Goal: Task Accomplishment & Management: Complete application form

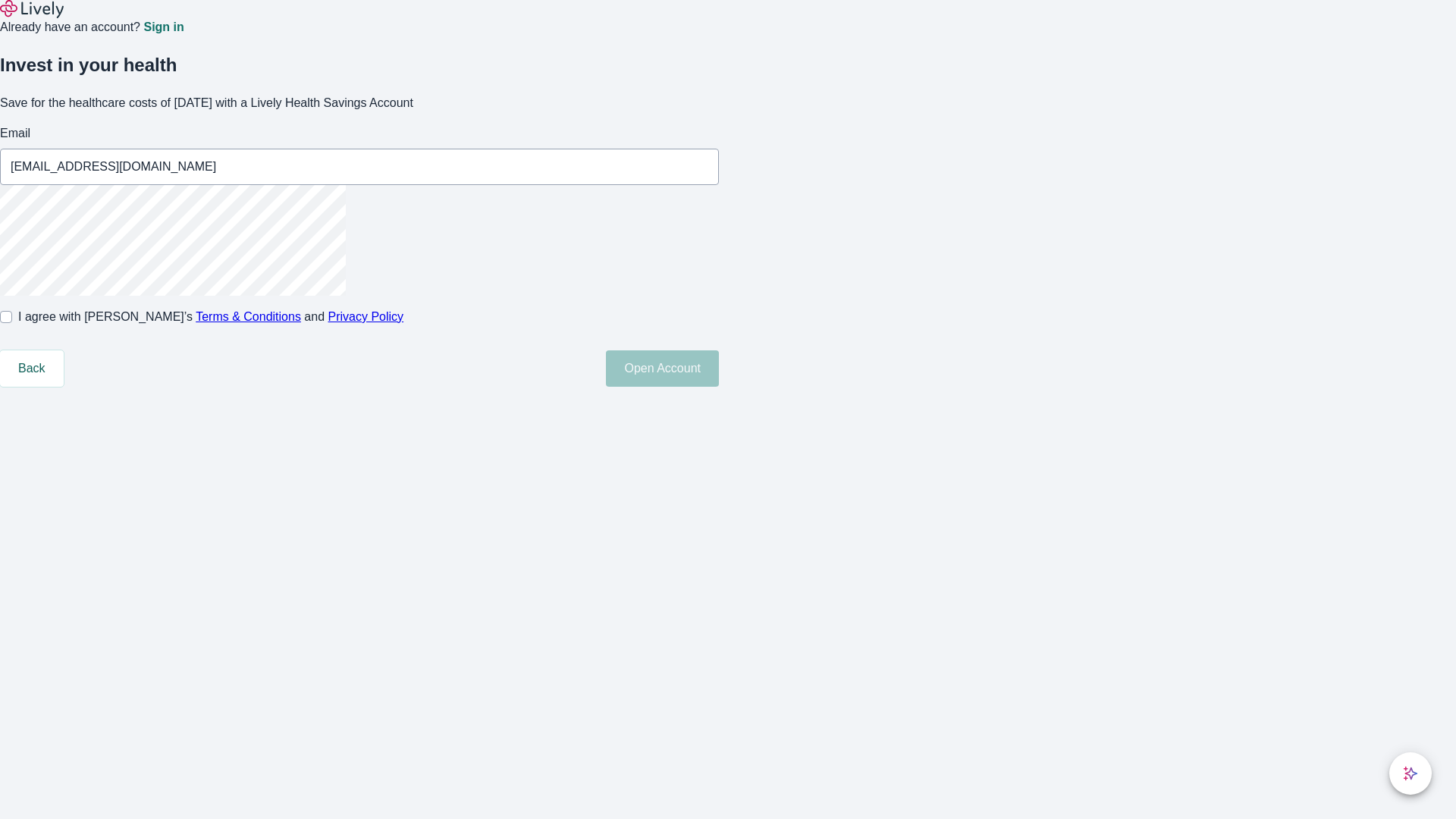
click at [12, 323] on input "I agree with Lively’s Terms & Conditions and Privacy Policy" at bounding box center [6, 317] width 12 height 12
checkbox input "true"
click at [719, 387] on button "Open Account" at bounding box center [662, 369] width 113 height 36
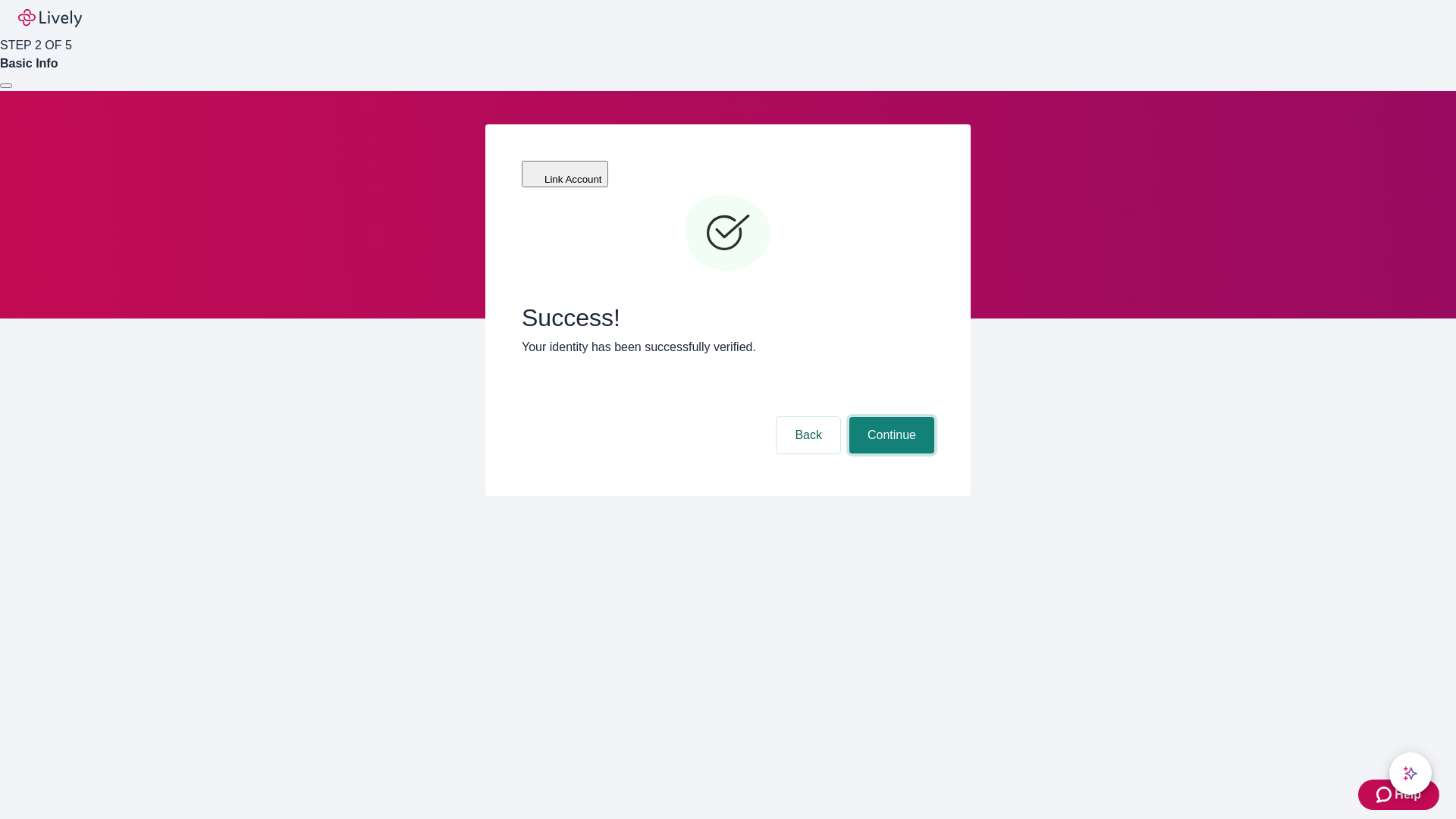
click at [889, 417] on button "Continue" at bounding box center [892, 435] width 85 height 36
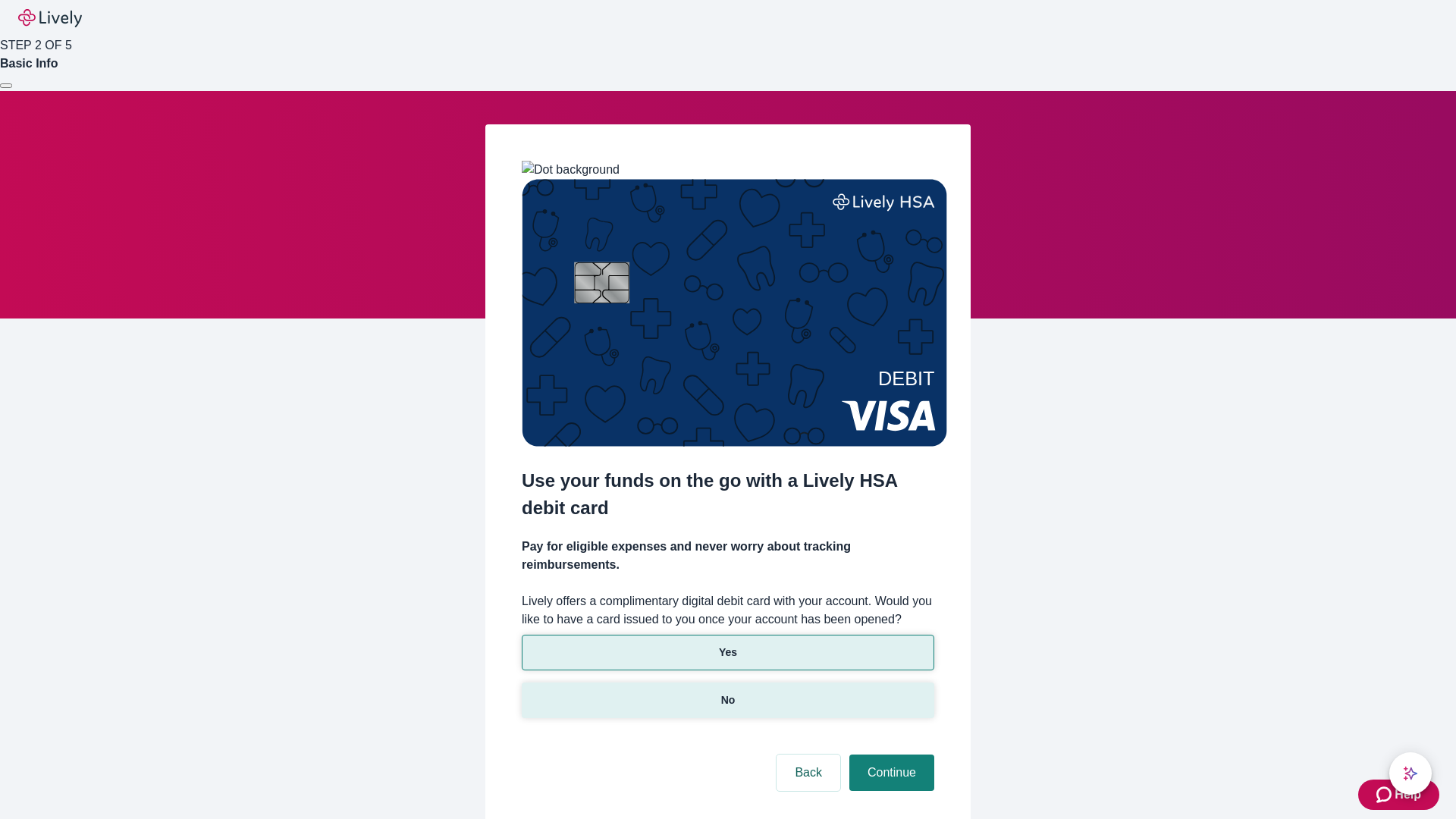
click at [727, 693] on p "No" at bounding box center [728, 700] width 15 height 16
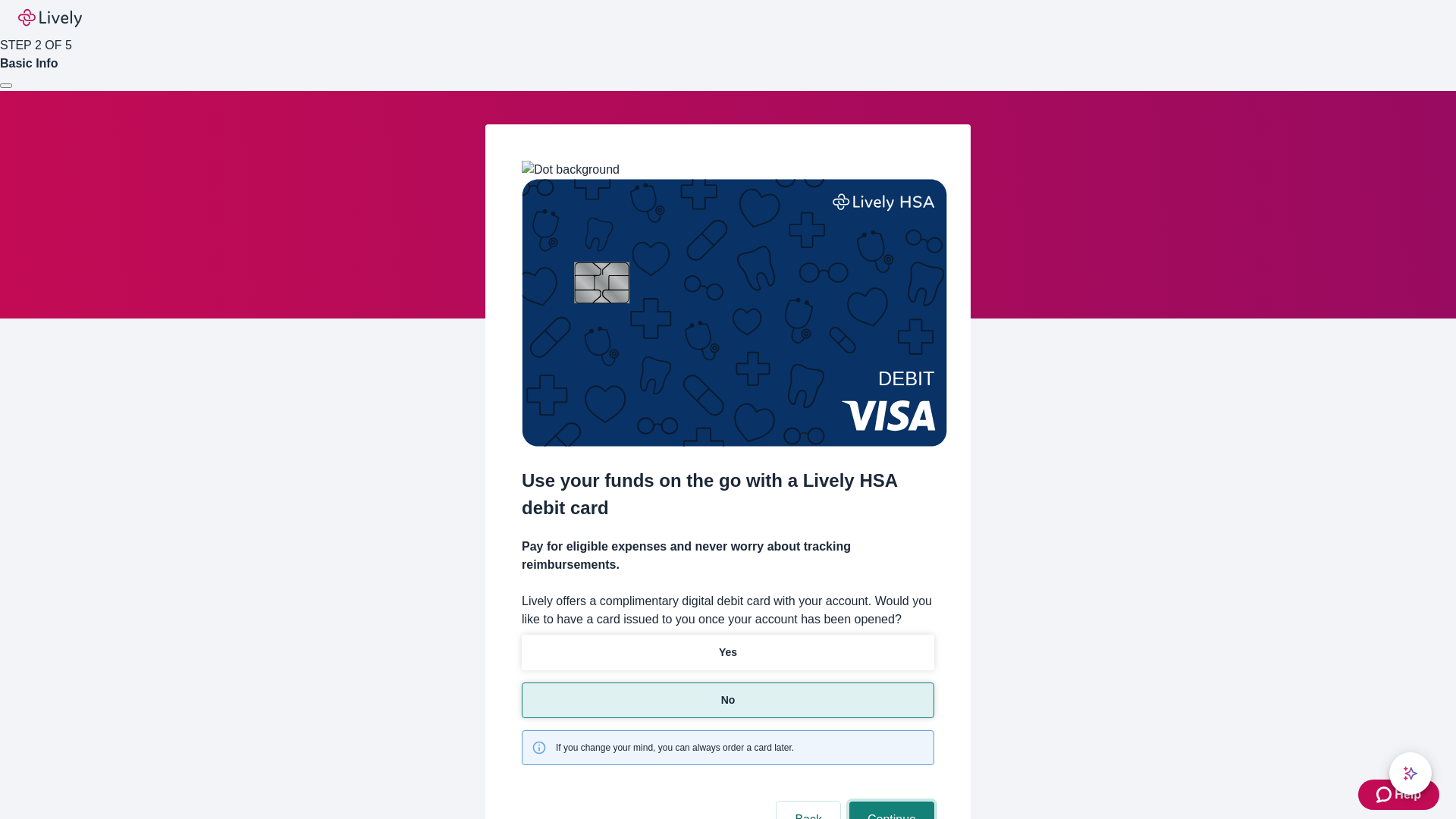
click at [889, 802] on button "Continue" at bounding box center [892, 820] width 85 height 36
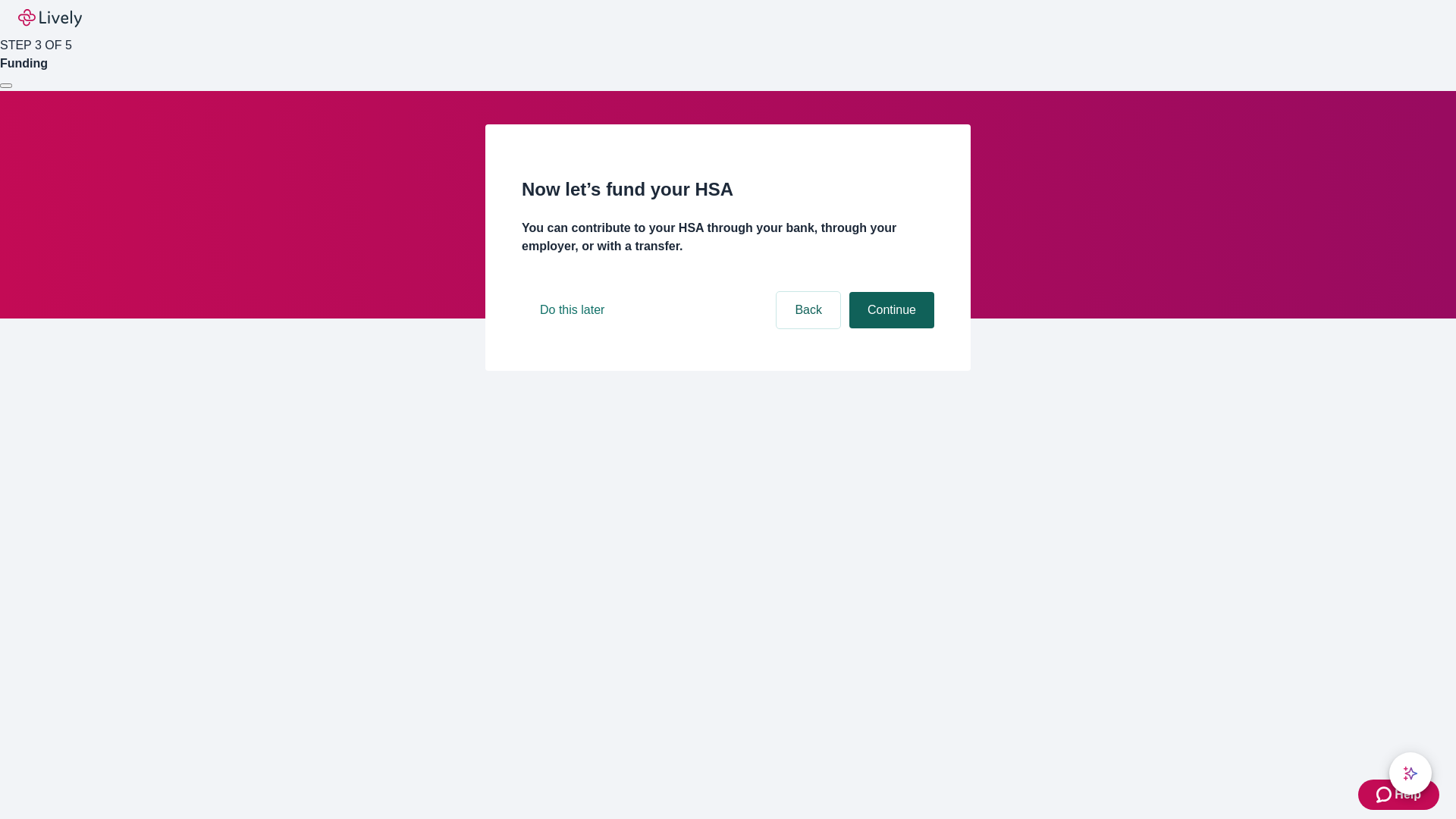
click at [889, 328] on button "Continue" at bounding box center [892, 310] width 85 height 36
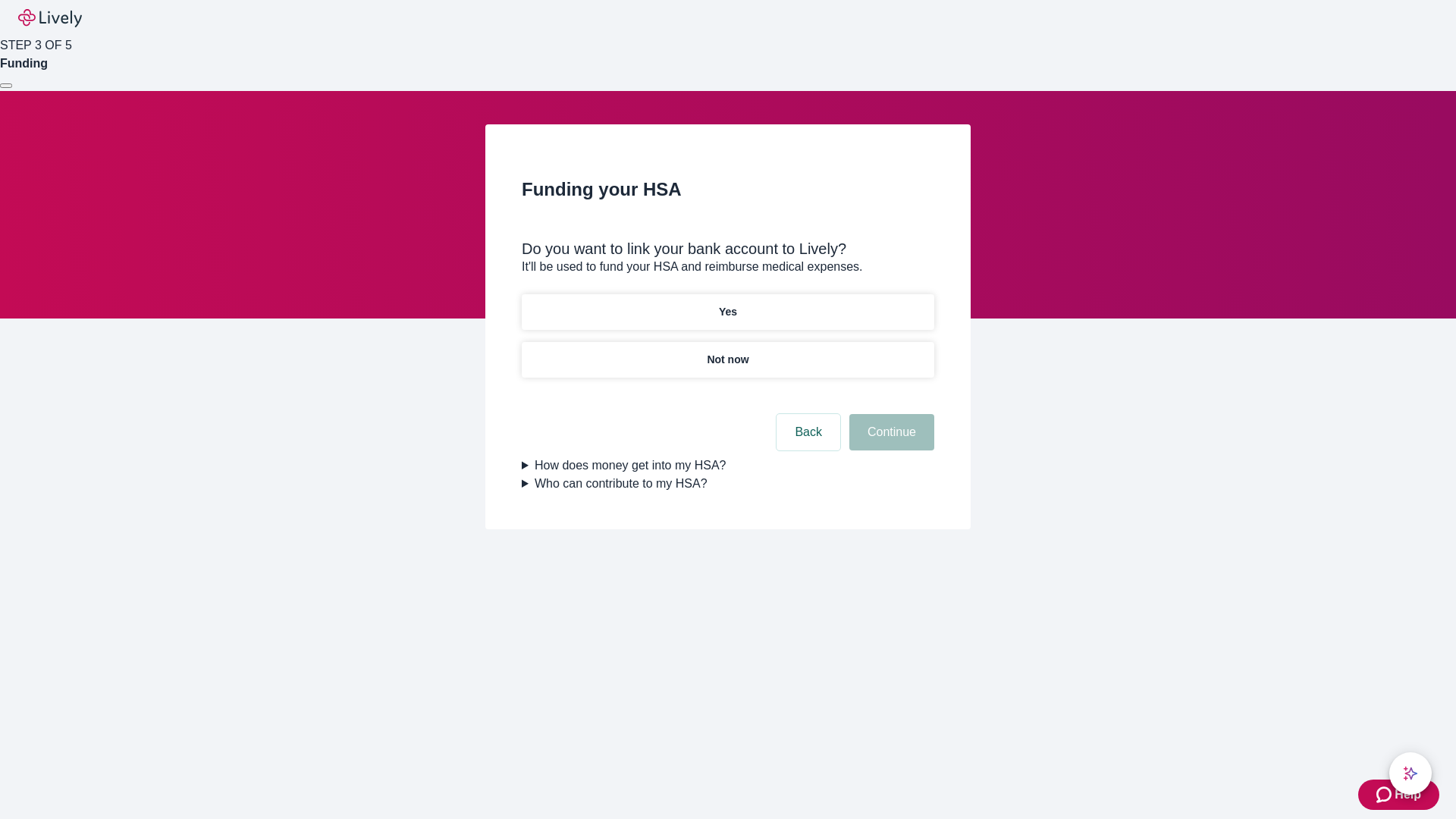
click at [727, 352] on p "Not now" at bounding box center [728, 360] width 42 height 16
click at [889, 442] on button "Continue" at bounding box center [892, 432] width 85 height 36
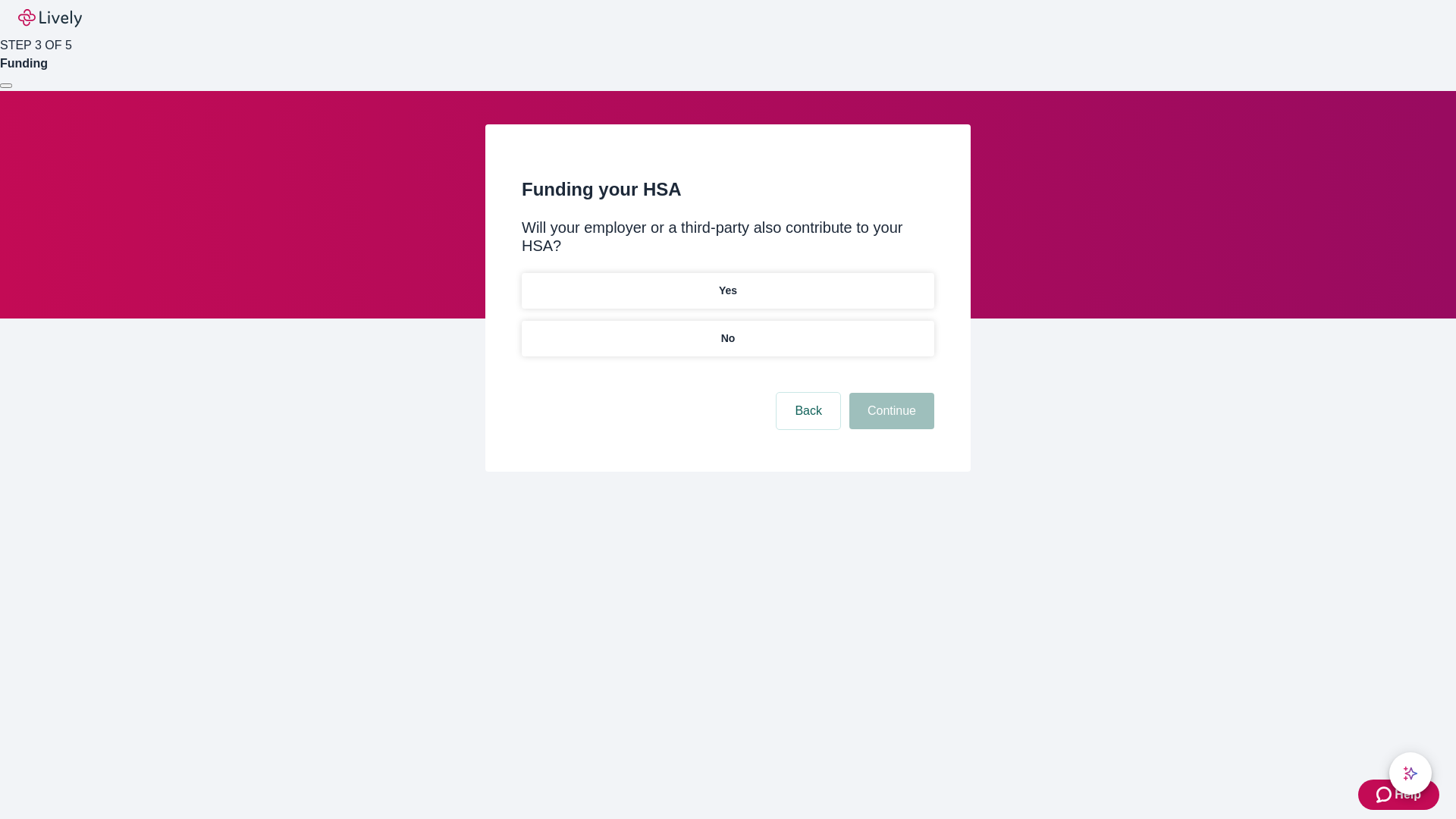
click at [727, 331] on p "No" at bounding box center [728, 339] width 15 height 16
click at [889, 393] on button "Continue" at bounding box center [892, 411] width 85 height 36
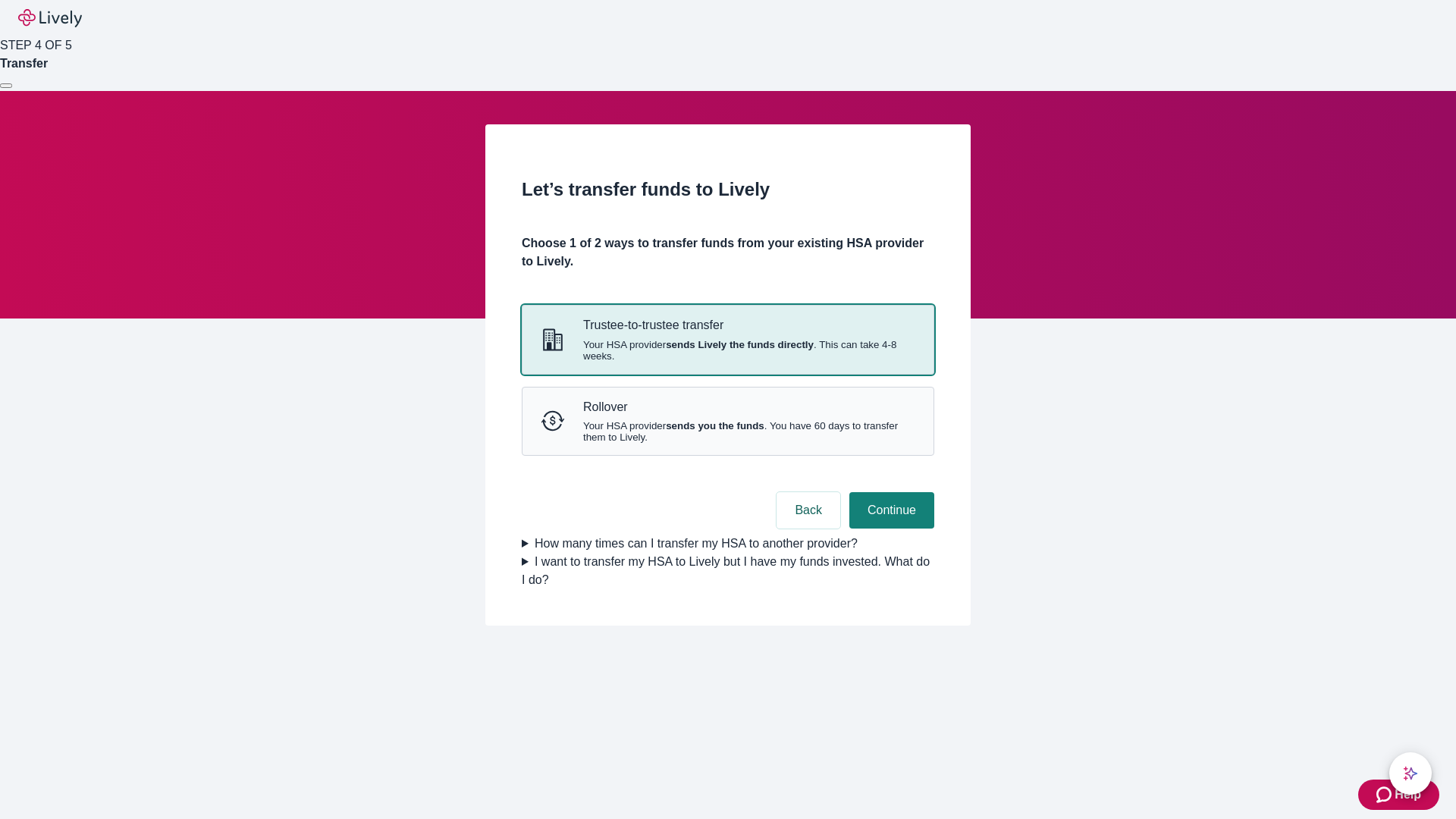
click at [727, 351] on strong "sends Lively the funds directly" at bounding box center [740, 345] width 148 height 11
click at [889, 529] on button "Continue" at bounding box center [892, 510] width 85 height 36
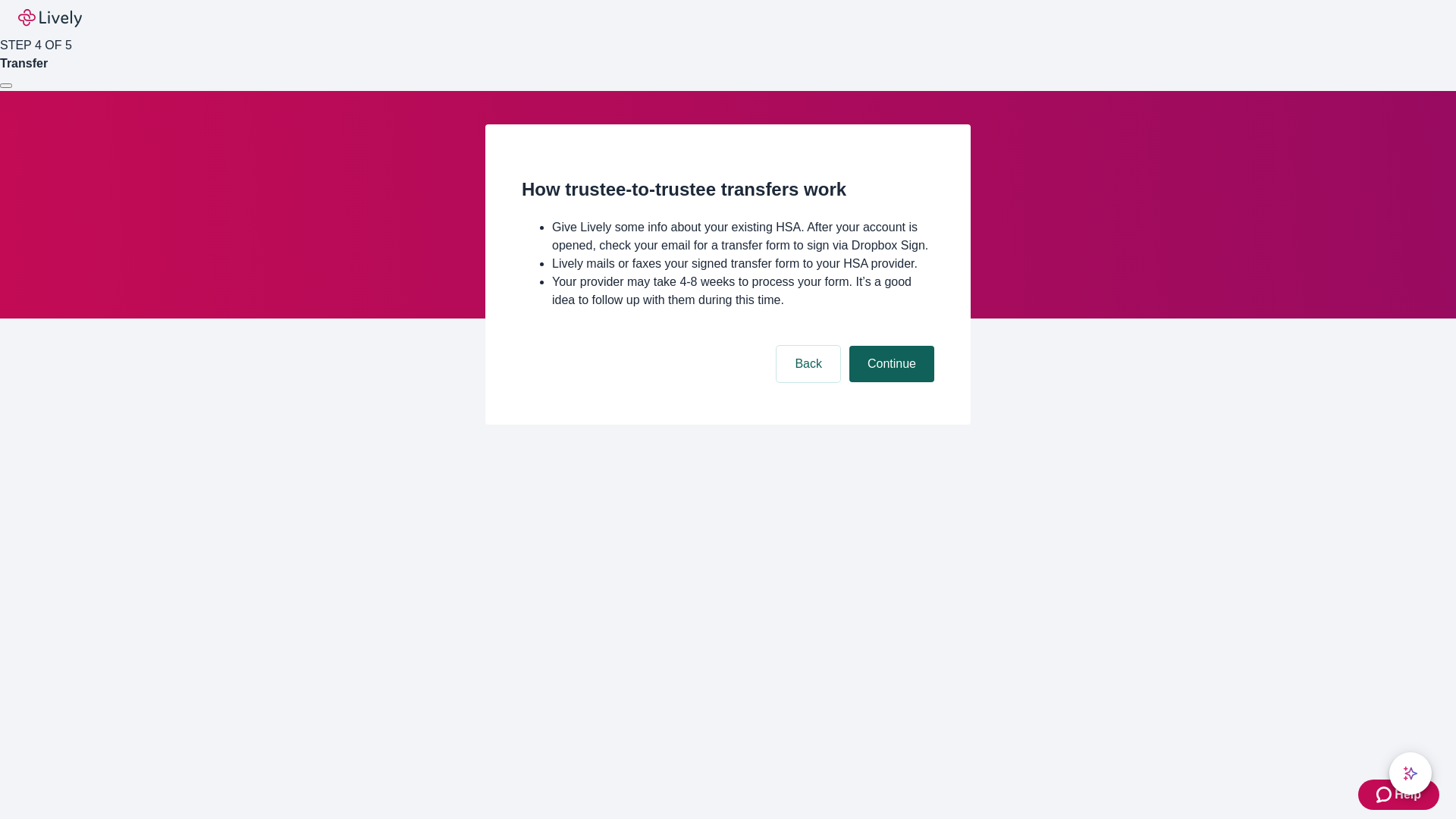
click at [889, 382] on button "Continue" at bounding box center [892, 364] width 85 height 36
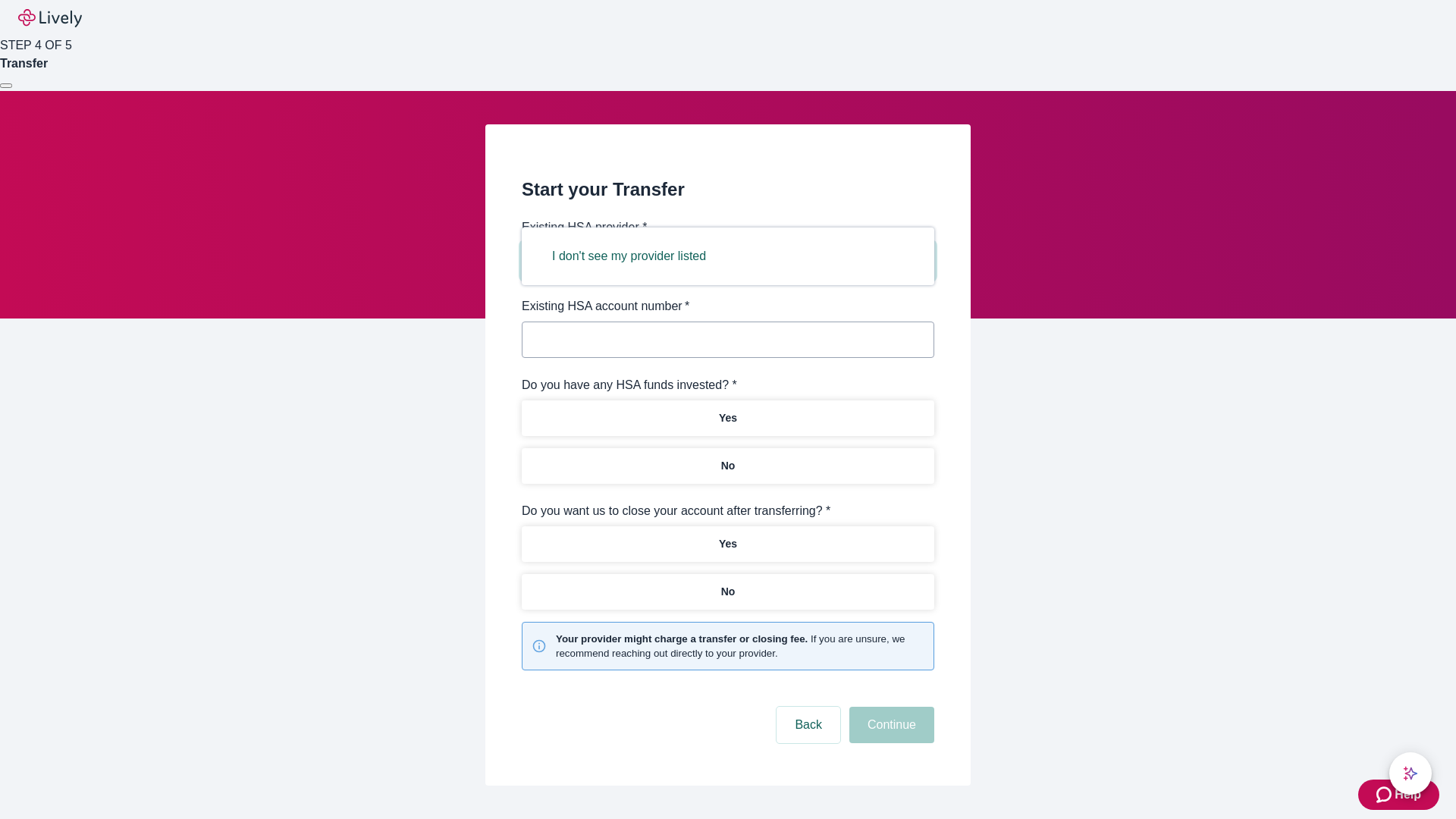
click at [634, 256] on button "I don't see my provider listed" at bounding box center [629, 256] width 191 height 36
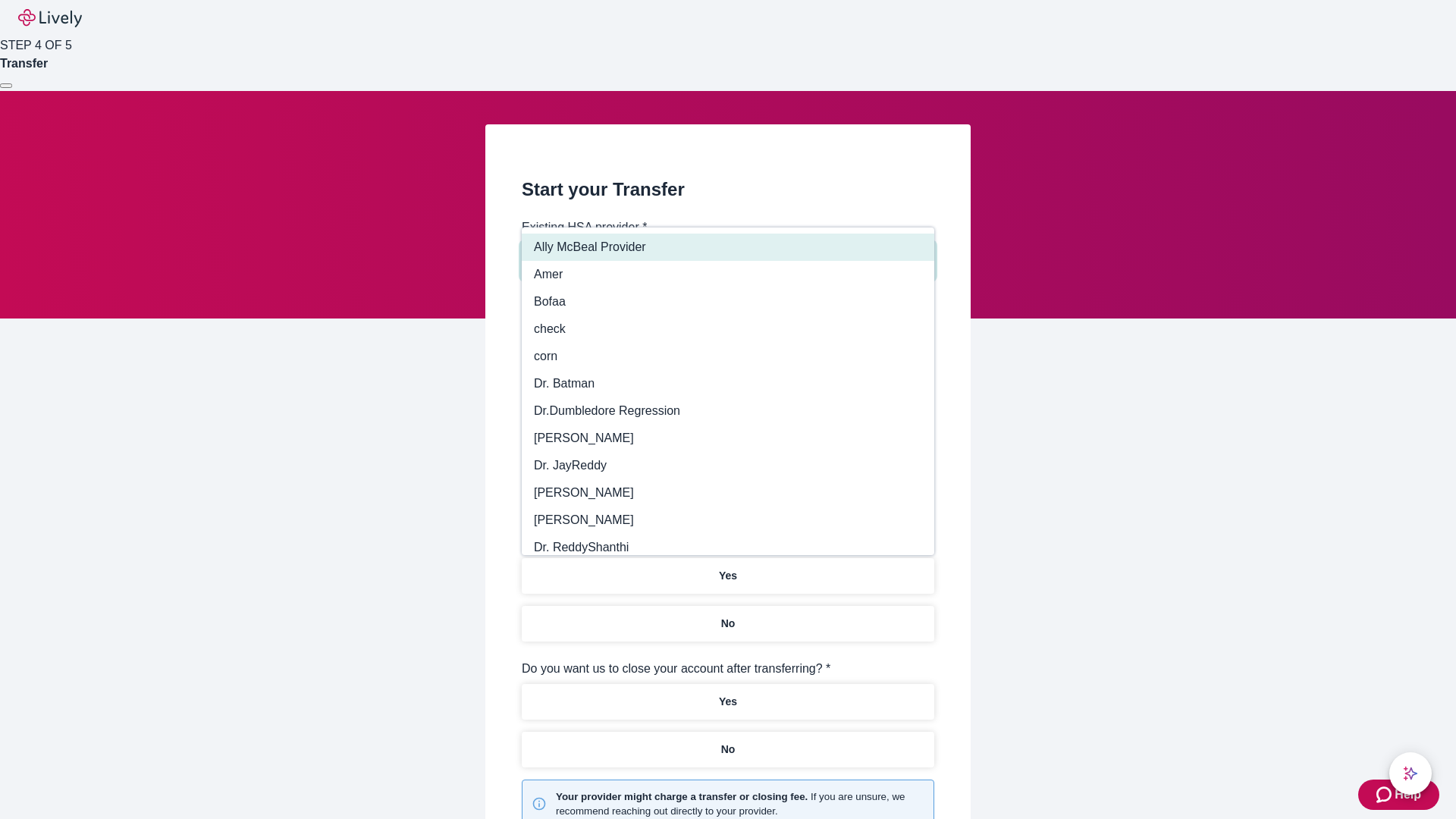
type input "Other"
type input "Health Equity"
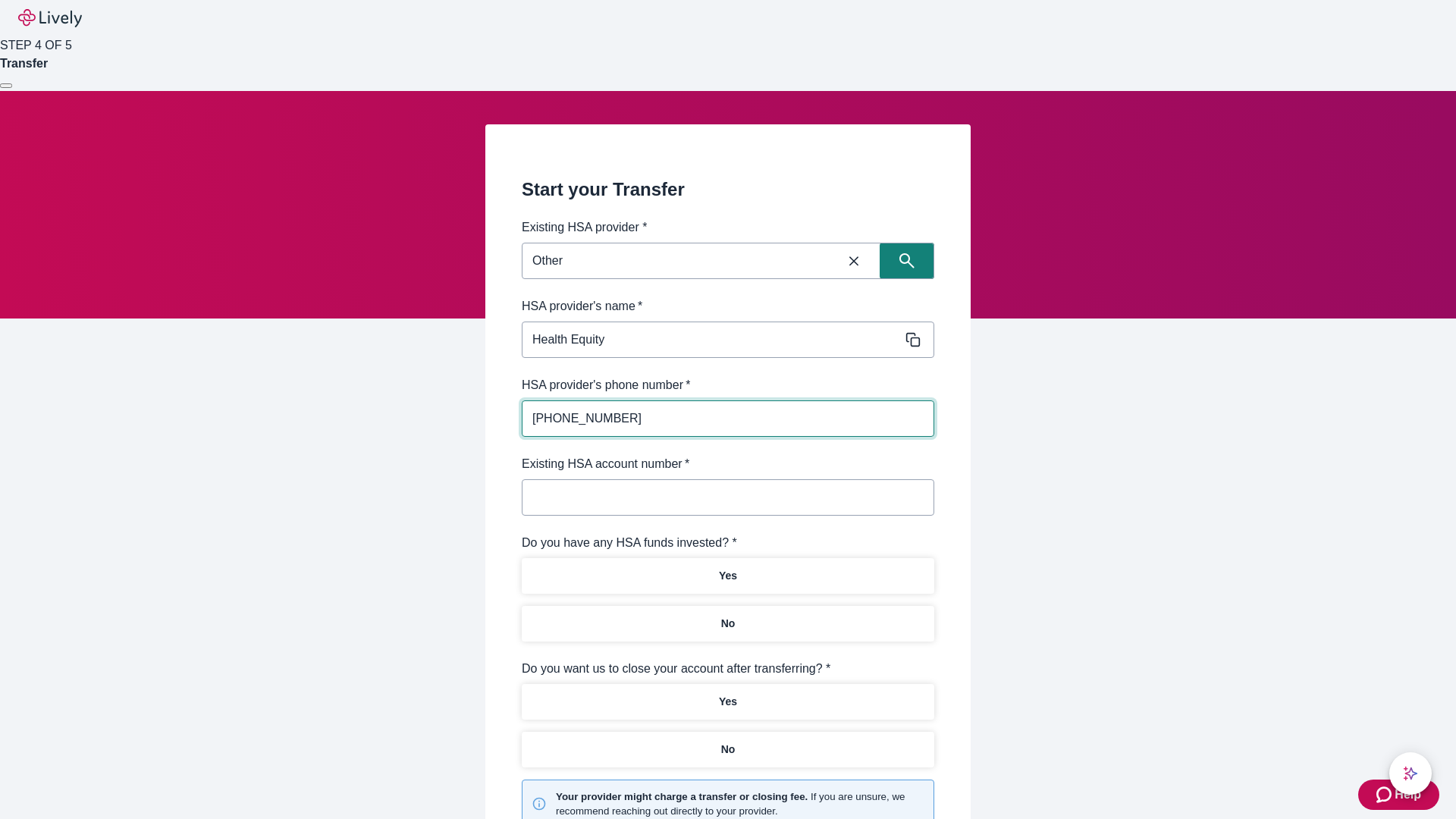
type input "[PHONE_NUMBER]"
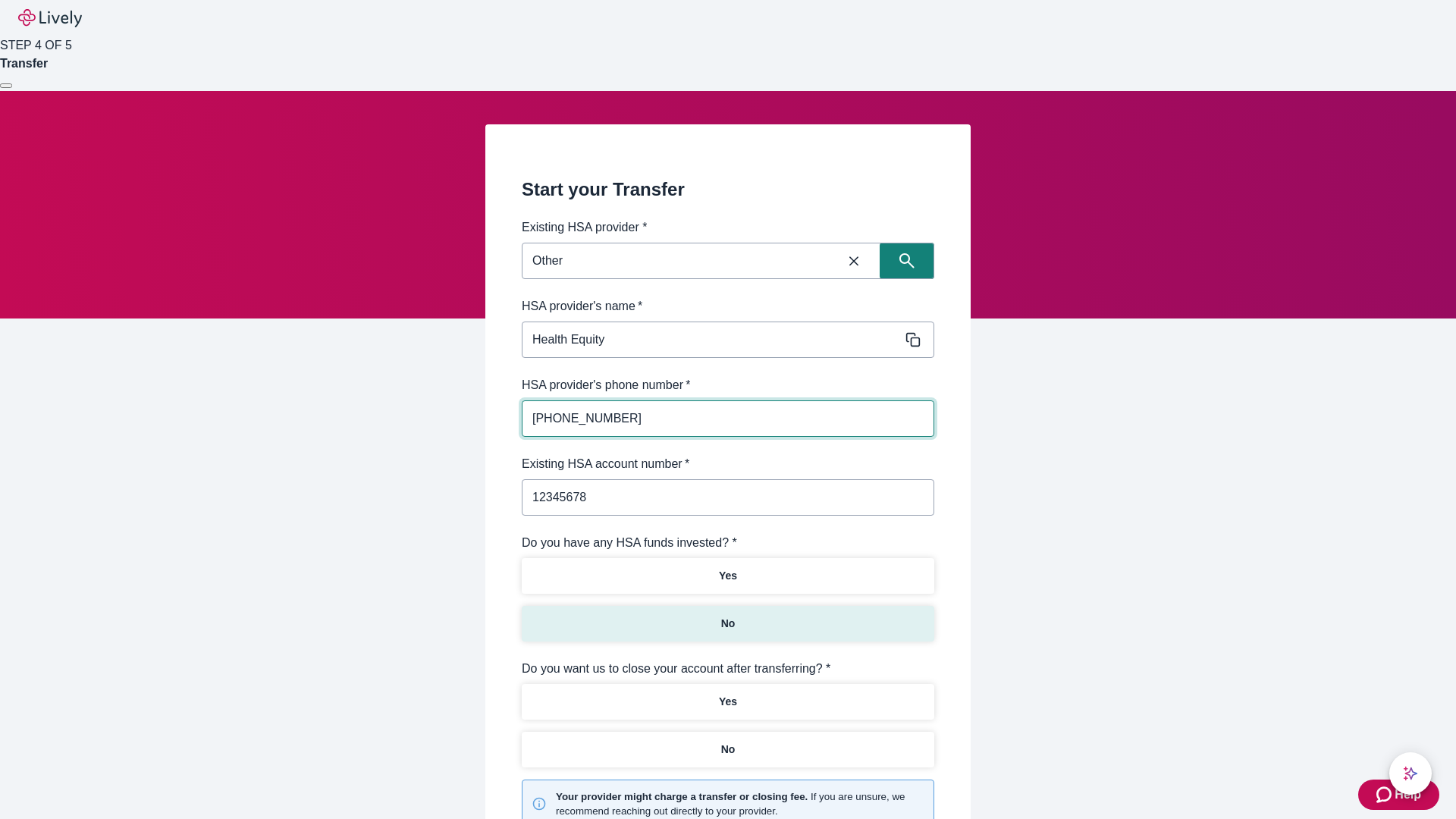
type input "12345678"
click at [727, 616] on p "No" at bounding box center [728, 624] width 15 height 16
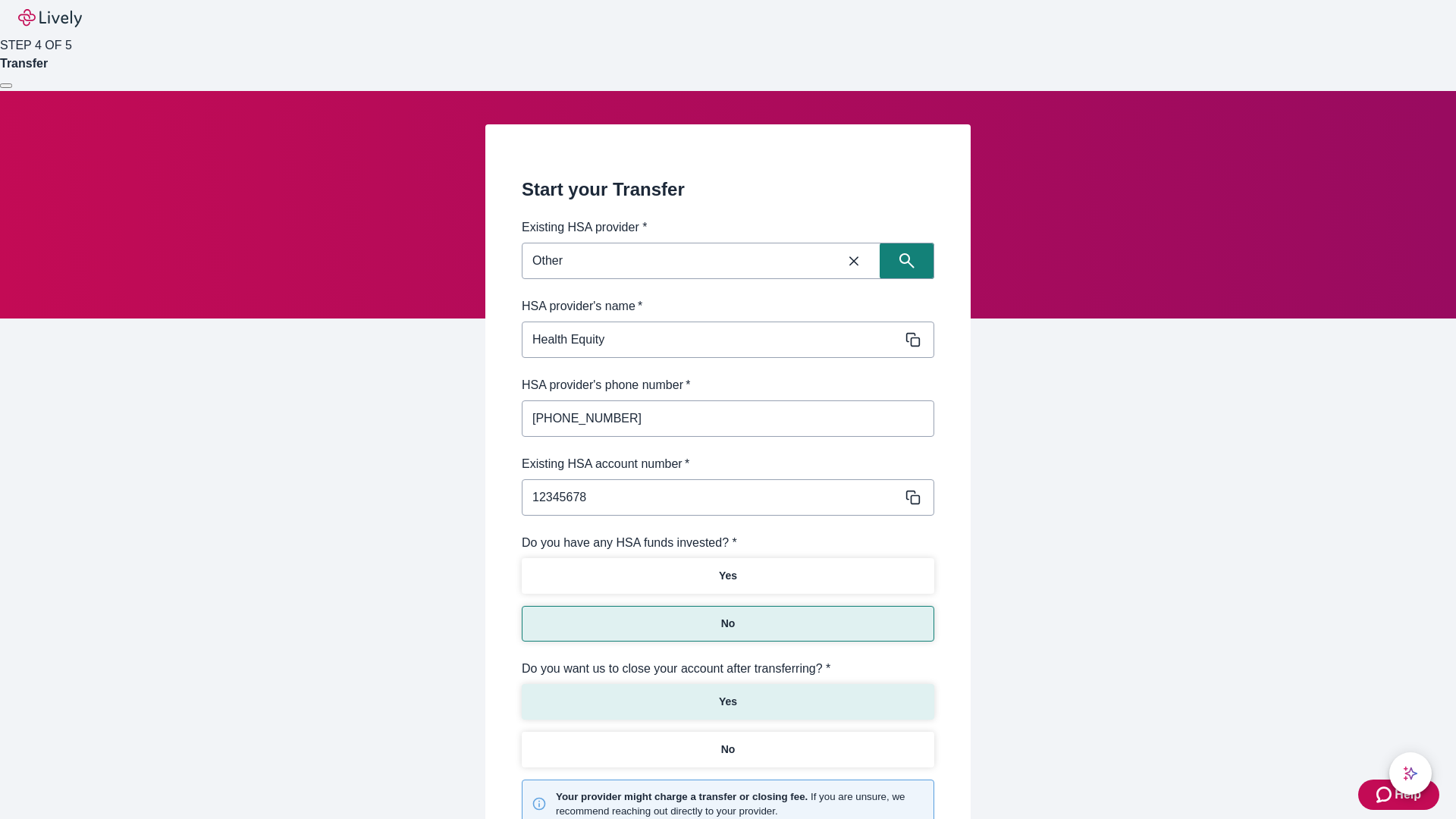
click at [727, 694] on p "Yes" at bounding box center [728, 702] width 18 height 16
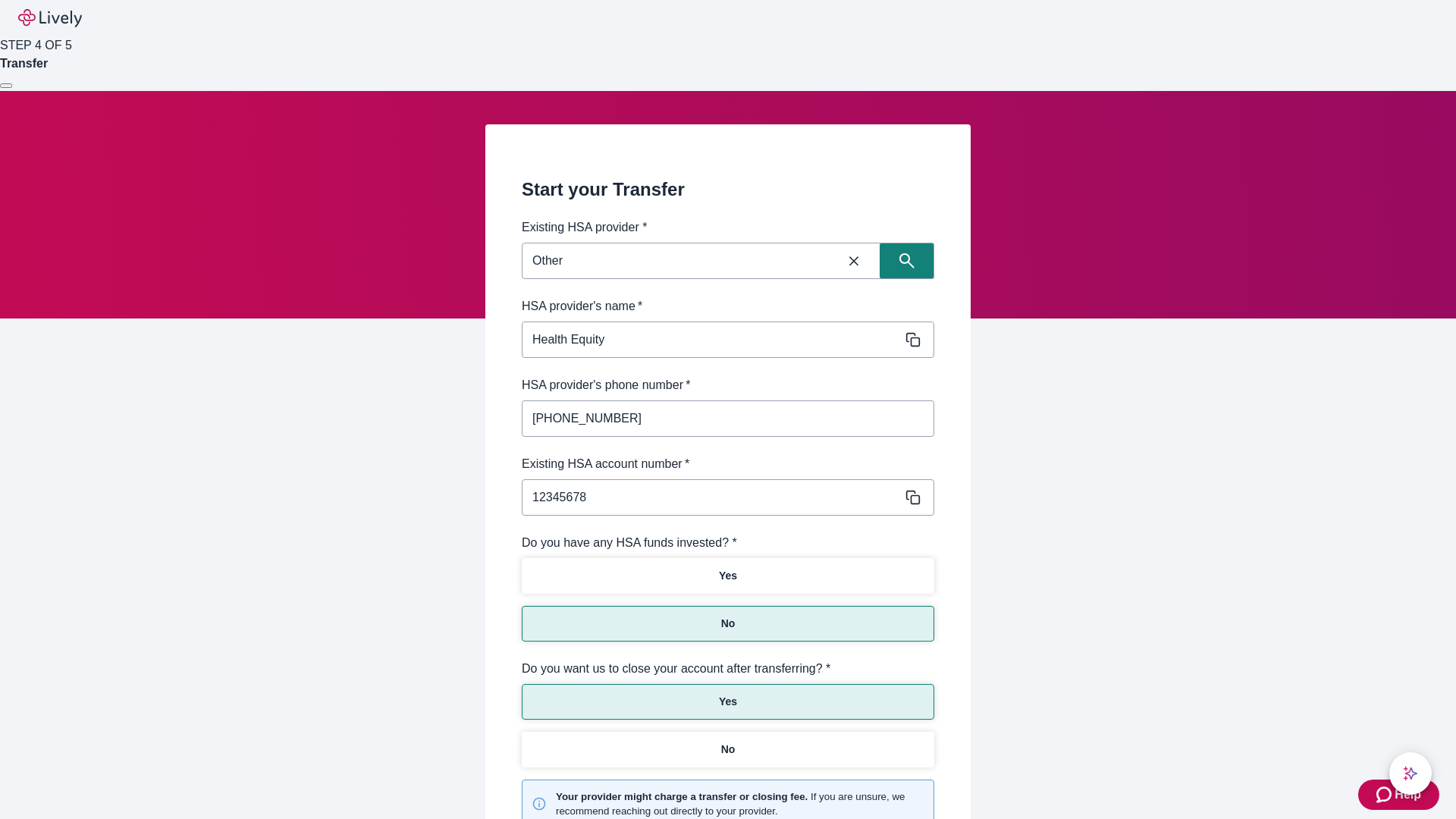
scroll to position [158, 0]
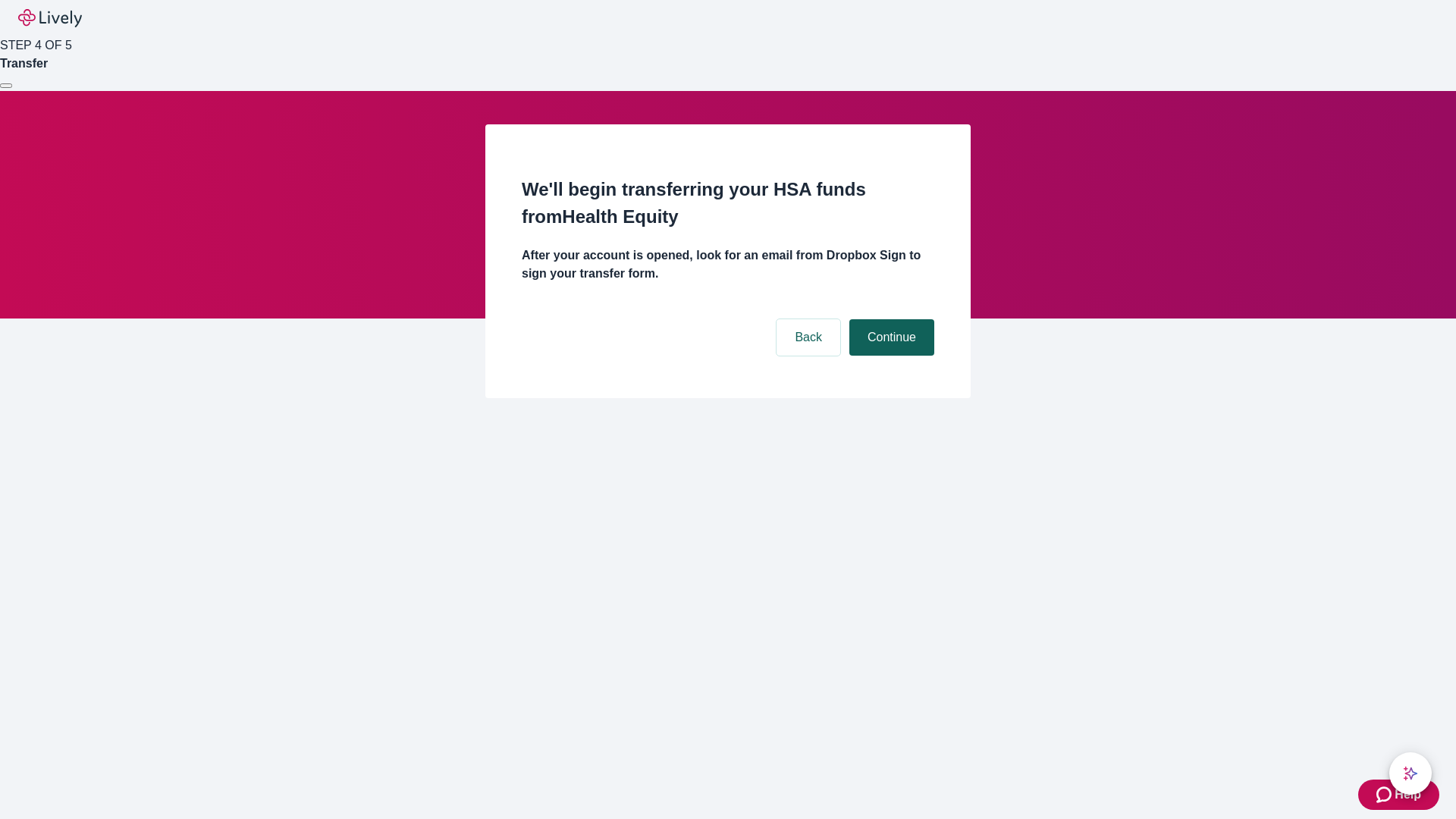
click at [889, 320] on button "Continue" at bounding box center [892, 338] width 85 height 36
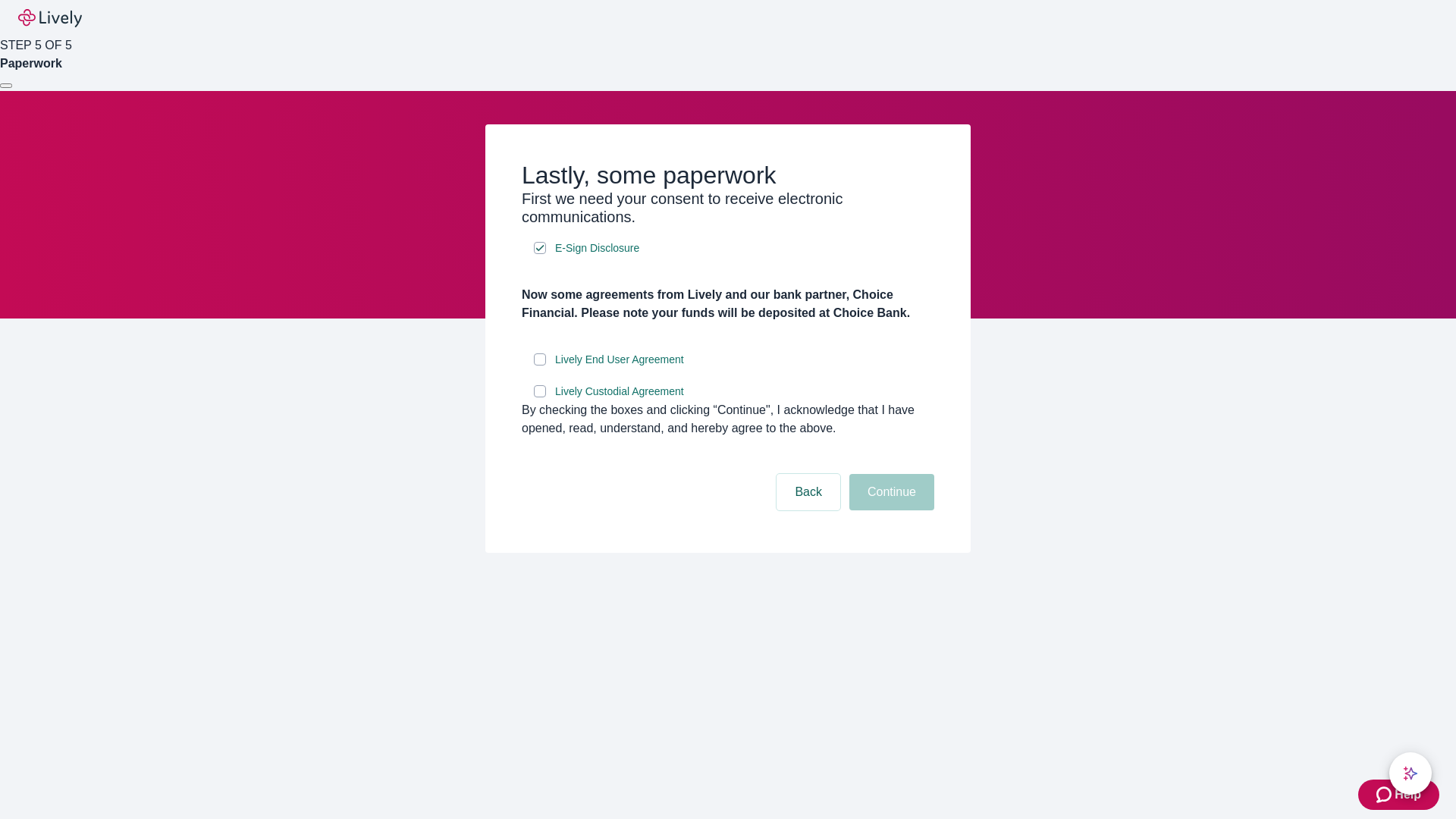
click at [539, 365] on input "Lively End User Agreement" at bounding box center [539, 359] width 12 height 12
checkbox input "true"
click at [539, 397] on input "Lively Custodial Agreement" at bounding box center [539, 391] width 12 height 12
checkbox input "true"
click at [889, 510] on button "Continue" at bounding box center [892, 492] width 85 height 36
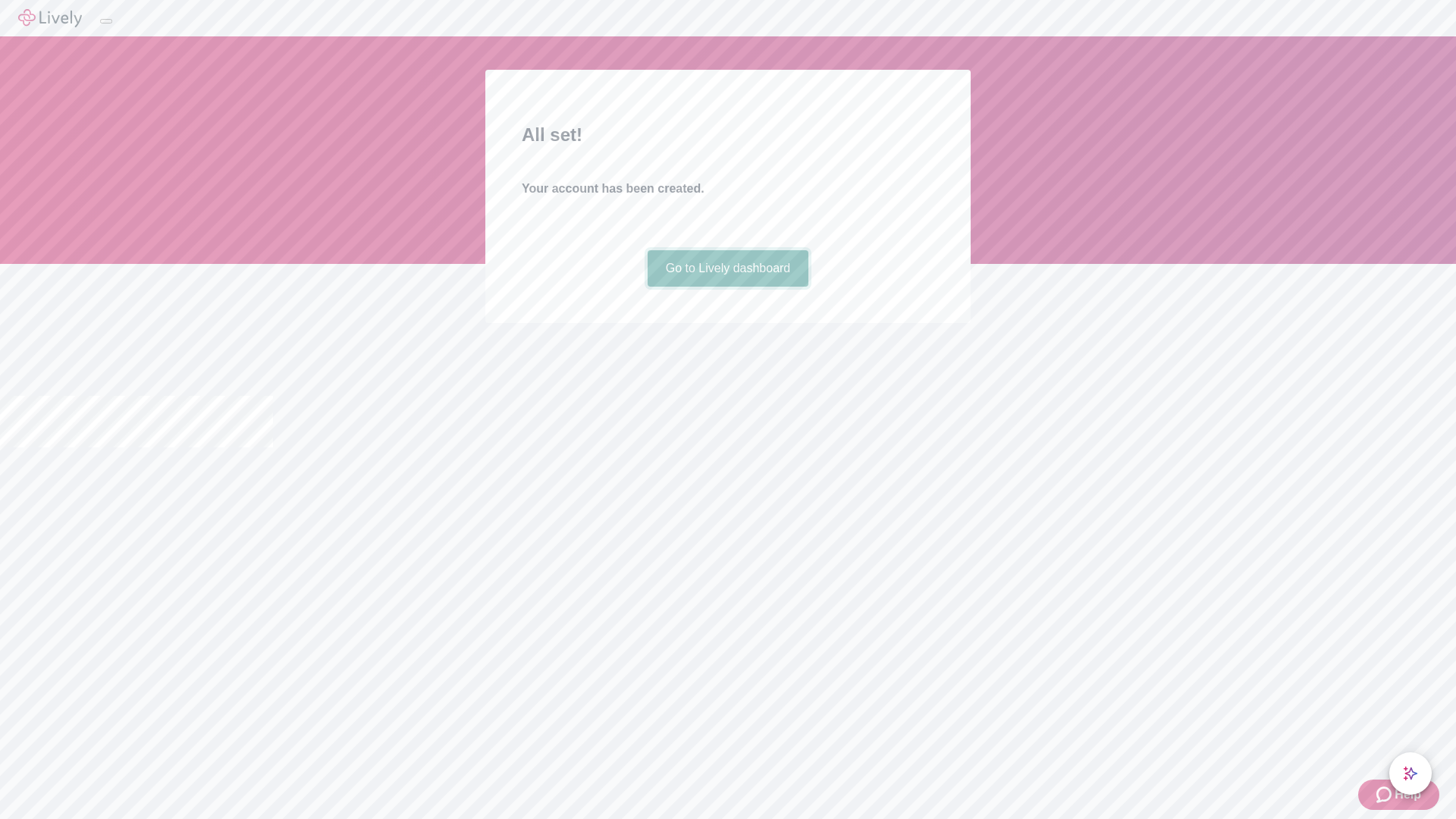
click at [727, 287] on link "Go to Lively dashboard" at bounding box center [728, 268] width 161 height 36
